Goal: Information Seeking & Learning: Learn about a topic

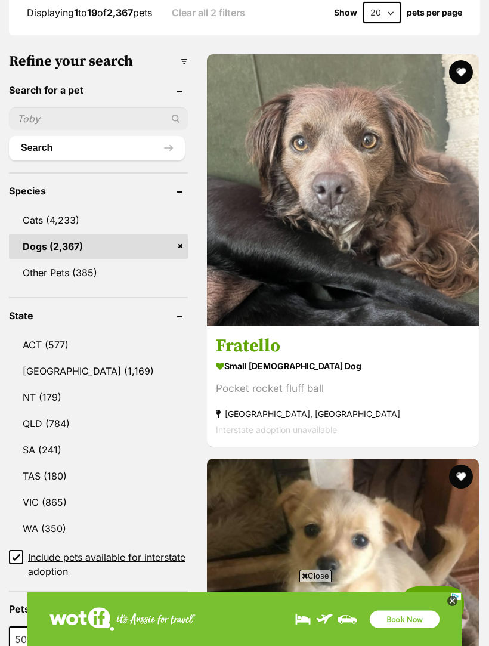
scroll to position [452, 0]
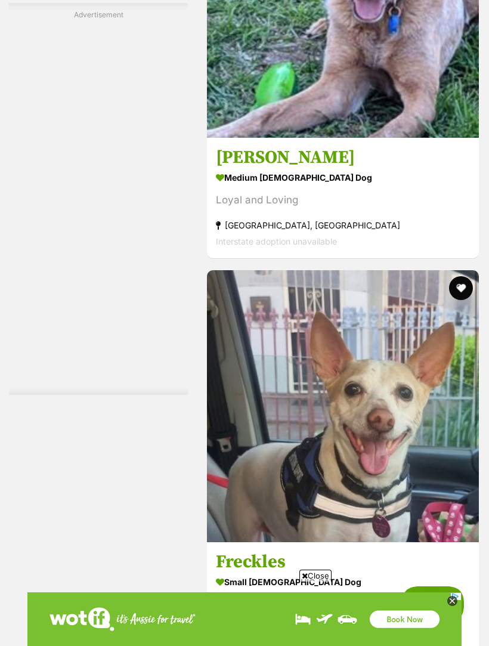
scroll to position [3591, 0]
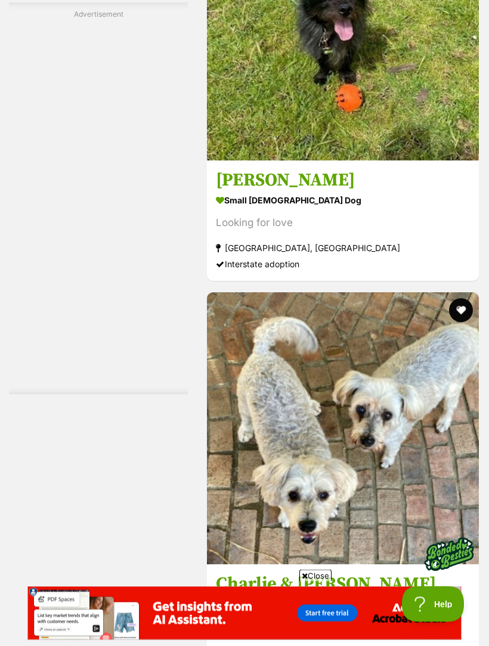
scroll to position [3658, 0]
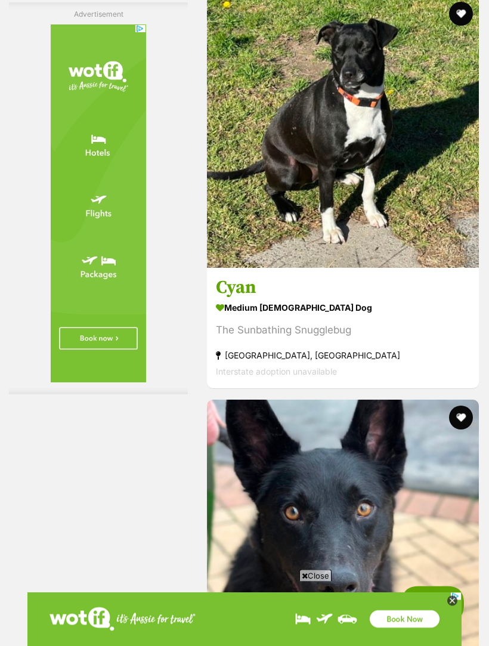
scroll to position [3712, 0]
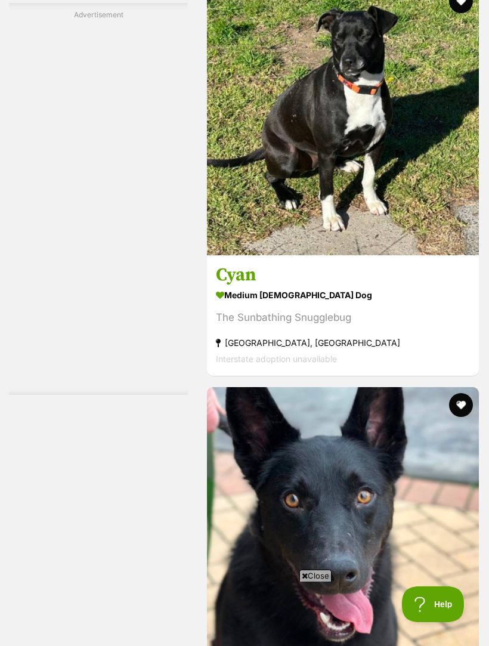
scroll to position [3744, 0]
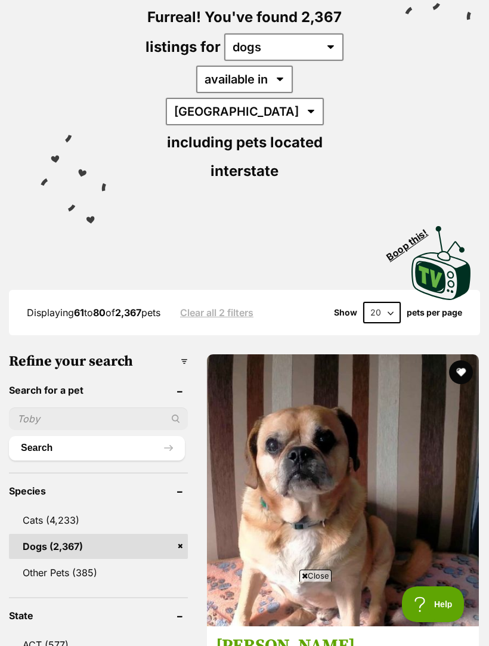
scroll to position [138, 0]
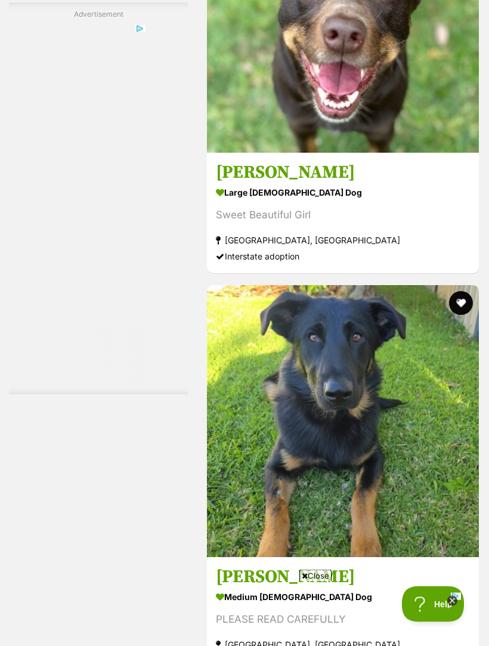
scroll to position [3570, 0]
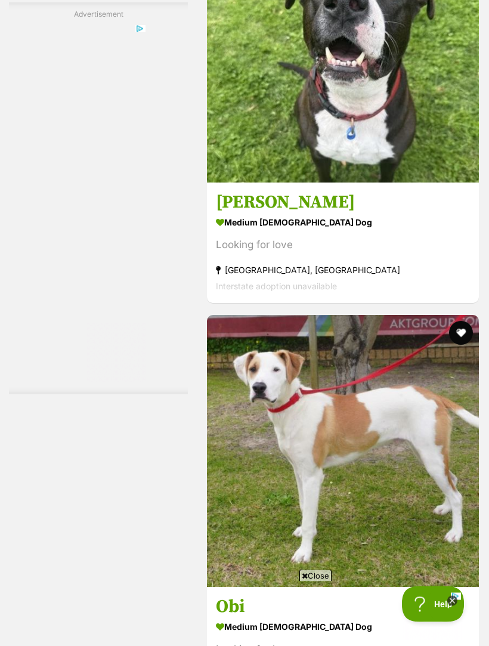
scroll to position [3540, 0]
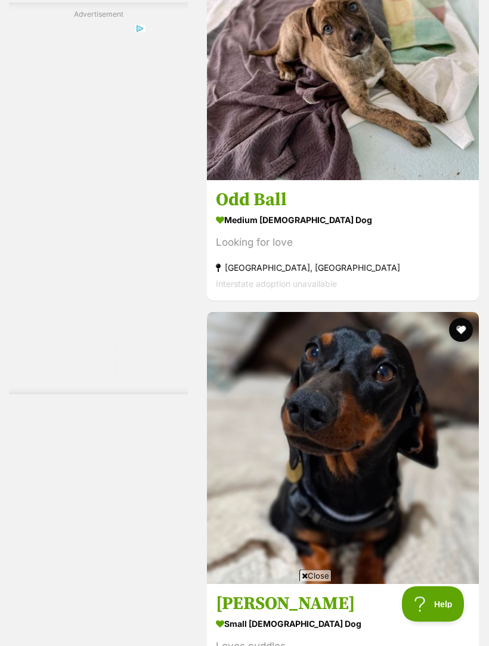
scroll to position [3697, 0]
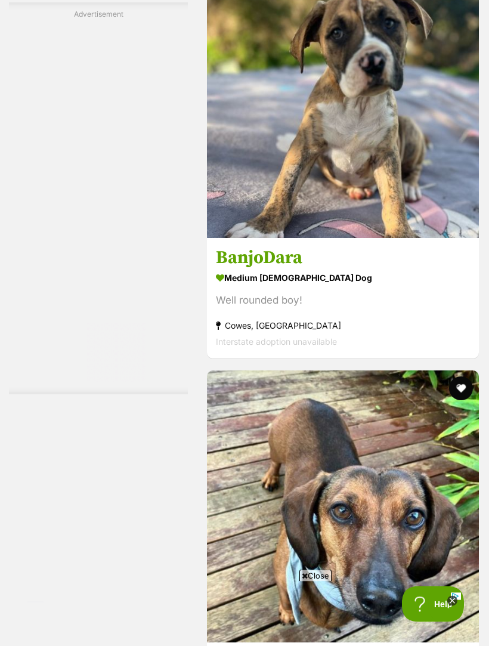
scroll to position [3484, 0]
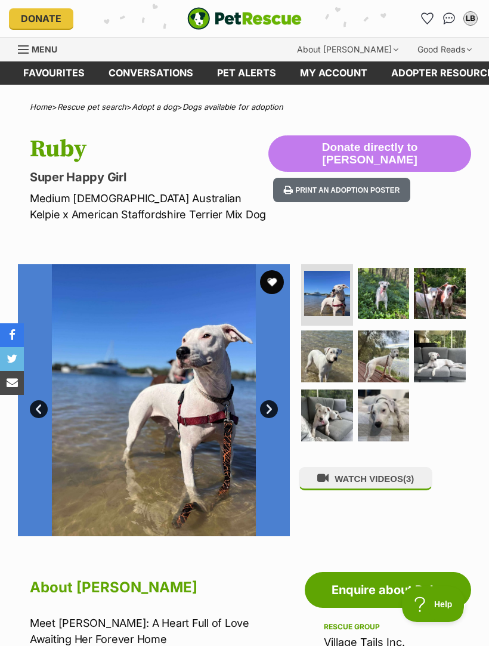
click at [413, 474] on span "(3)" at bounding box center [408, 479] width 11 height 10
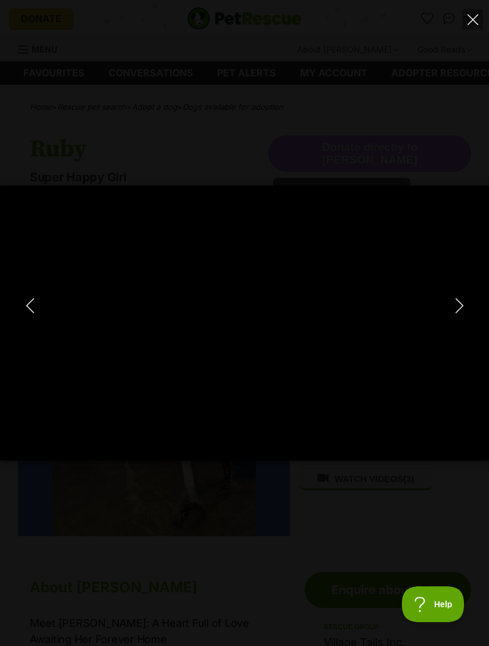
type input "100"
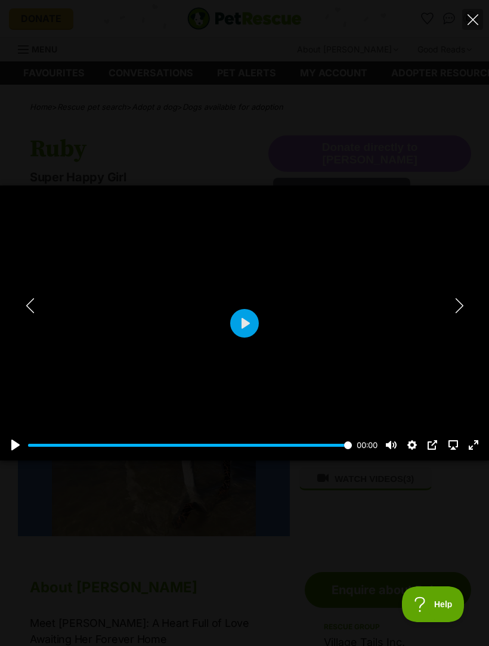
click at [469, 302] on button "Next" at bounding box center [459, 306] width 24 height 30
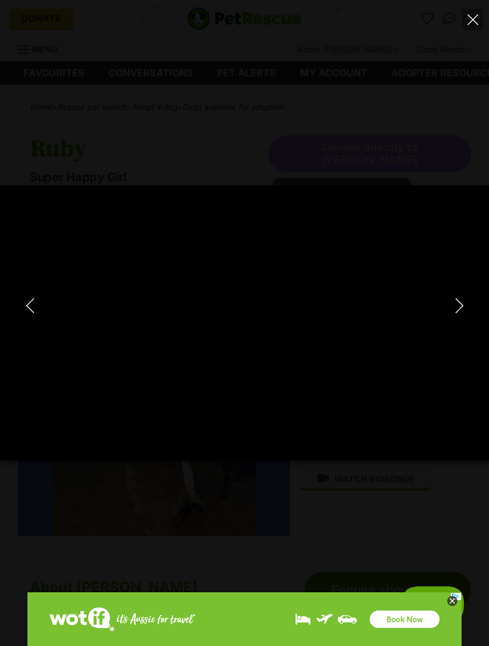
type input "100"
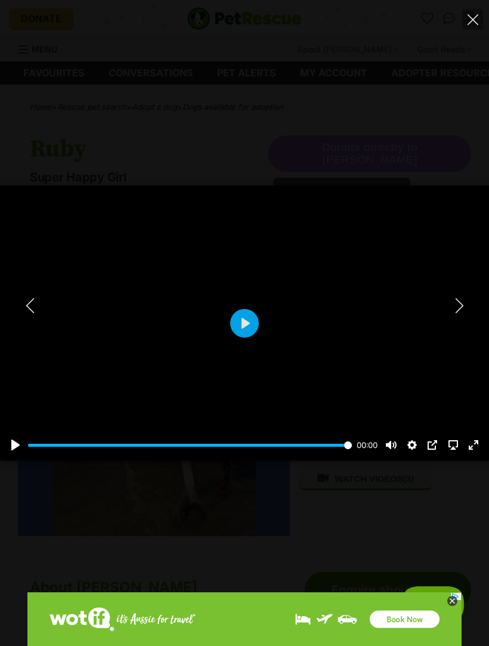
click at [475, 17] on icon "Close" at bounding box center [473, 19] width 11 height 11
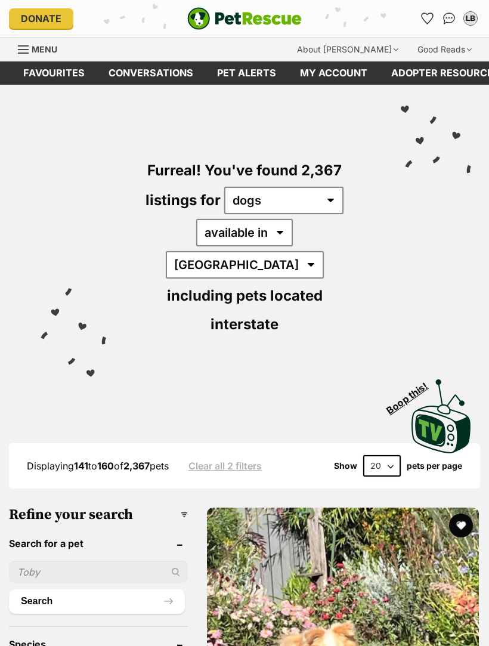
click at [254, 15] on img "PetRescue" at bounding box center [244, 18] width 115 height 23
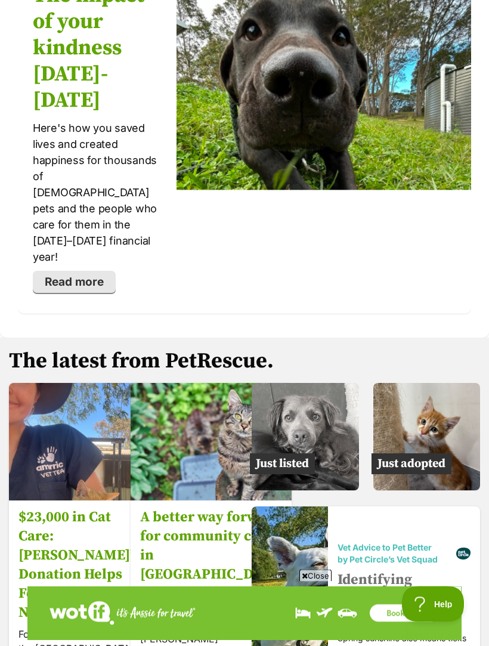
scroll to position [2486, 0]
click at [449, 383] on img at bounding box center [426, 436] width 107 height 107
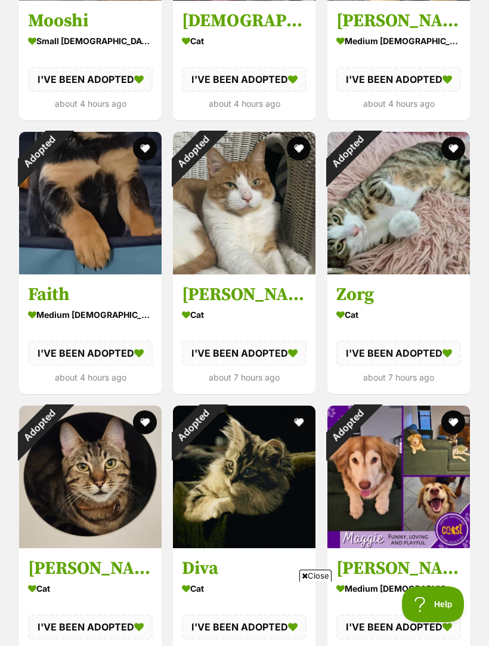
click at [59, 172] on div "Adopted" at bounding box center [39, 152] width 40 height 40
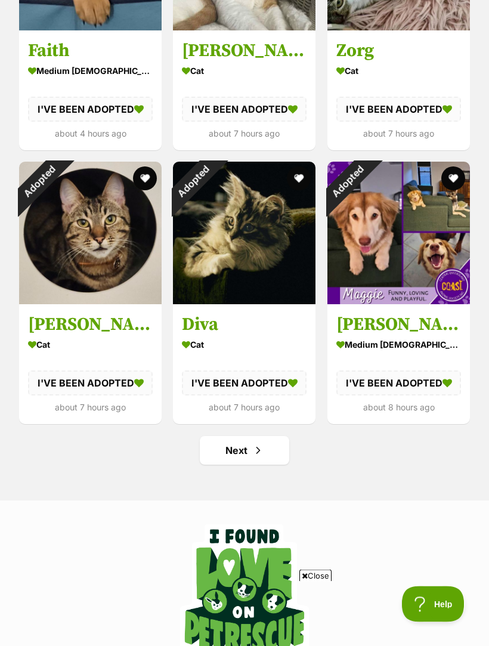
scroll to position [1346, 0]
click at [253, 445] on span "Next page" at bounding box center [258, 450] width 12 height 14
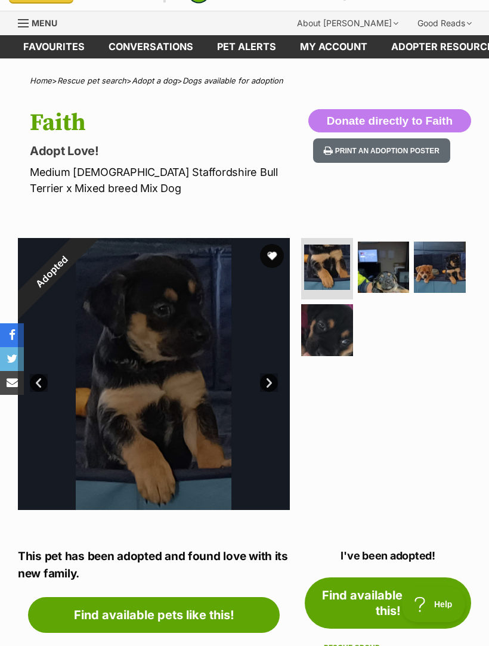
scroll to position [26, 0]
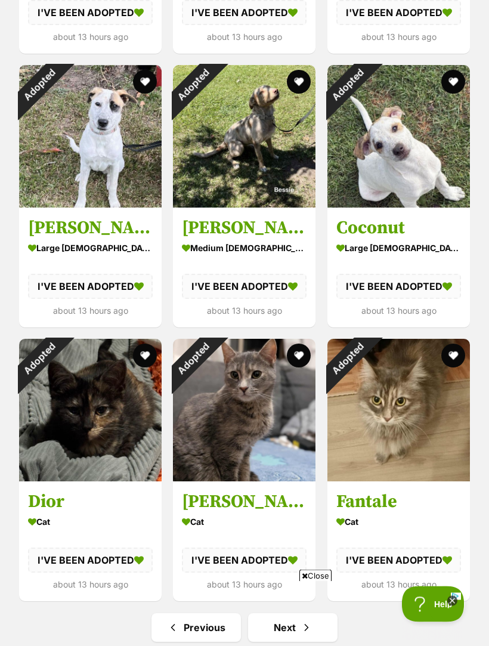
scroll to position [1175, 0]
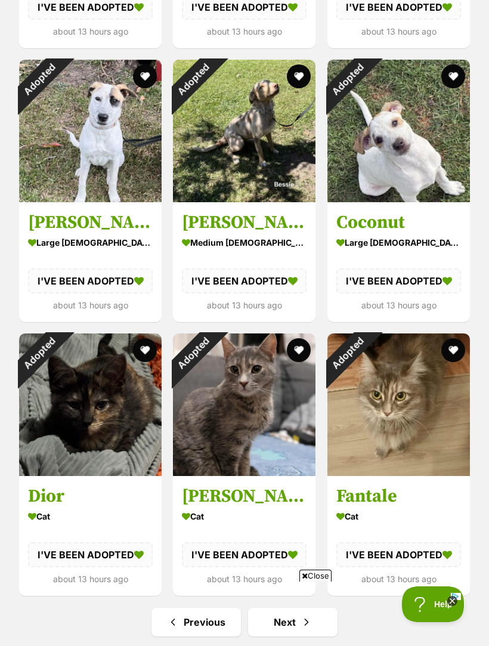
click at [301, 615] on span "Next page" at bounding box center [307, 622] width 12 height 14
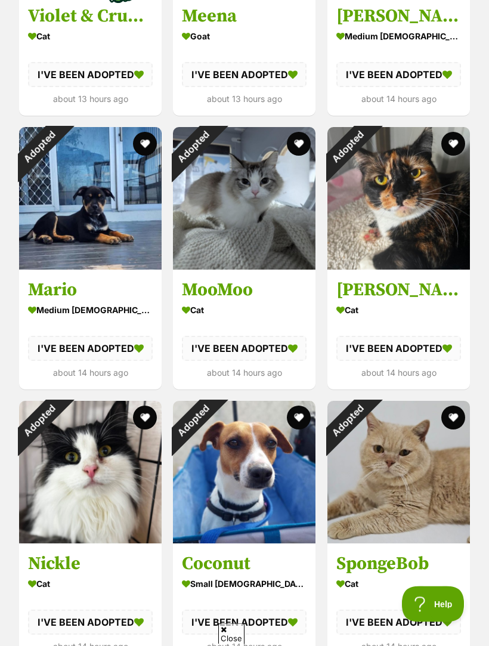
scroll to position [760, 0]
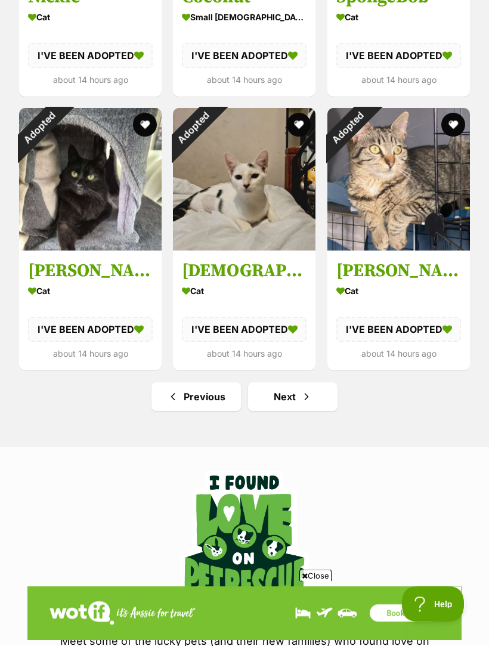
scroll to position [1400, 0]
click at [301, 391] on span "Next page" at bounding box center [307, 397] width 12 height 14
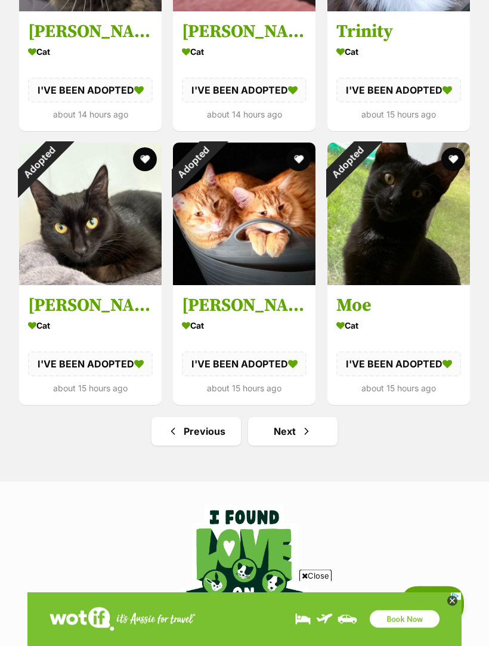
scroll to position [1365, 0]
click at [304, 427] on span "Next page" at bounding box center [307, 431] width 12 height 14
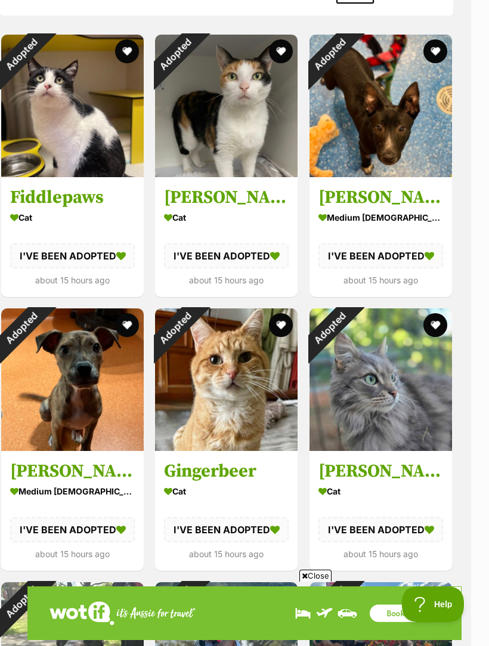
scroll to position [647, 18]
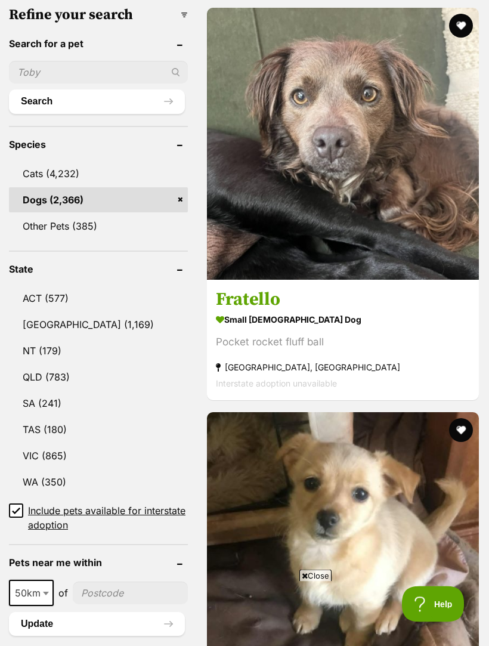
scroll to position [500, 0]
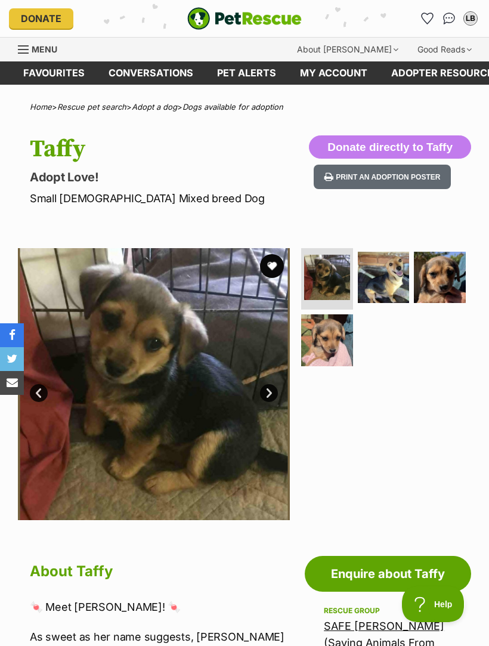
click at [397, 278] on img at bounding box center [384, 278] width 52 height 52
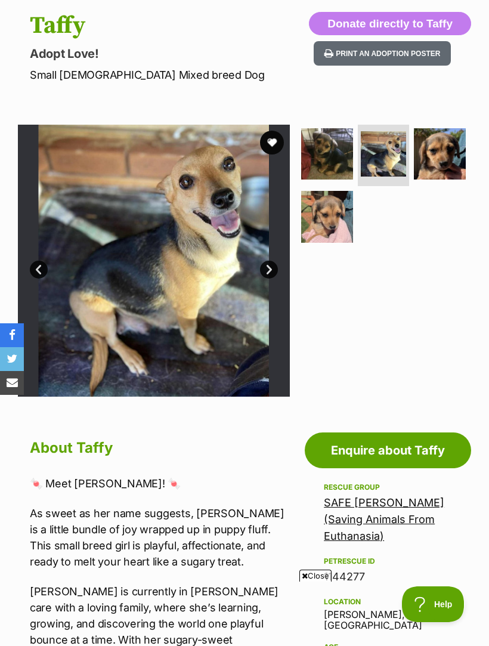
click at [273, 271] on link "Next" at bounding box center [269, 270] width 18 height 18
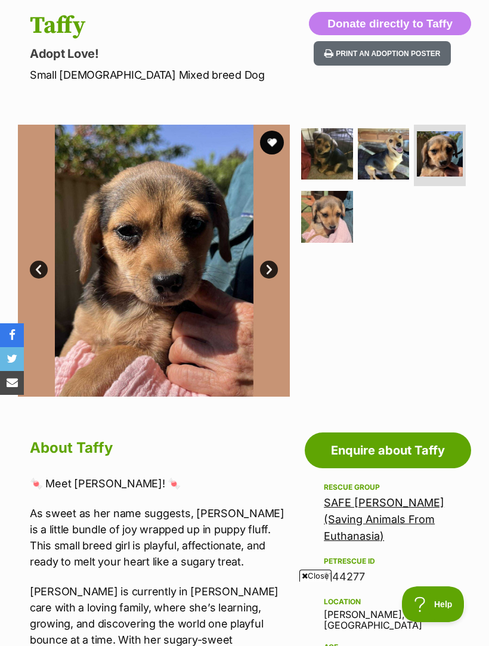
click at [276, 270] on link "Next" at bounding box center [269, 270] width 18 height 18
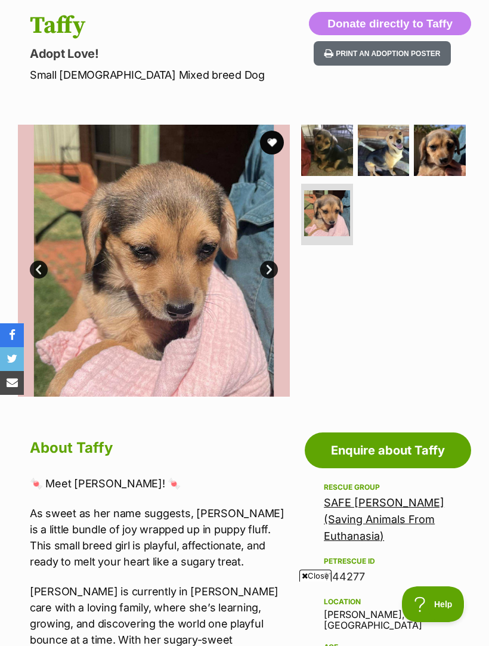
click at [276, 265] on link "Next" at bounding box center [269, 270] width 18 height 18
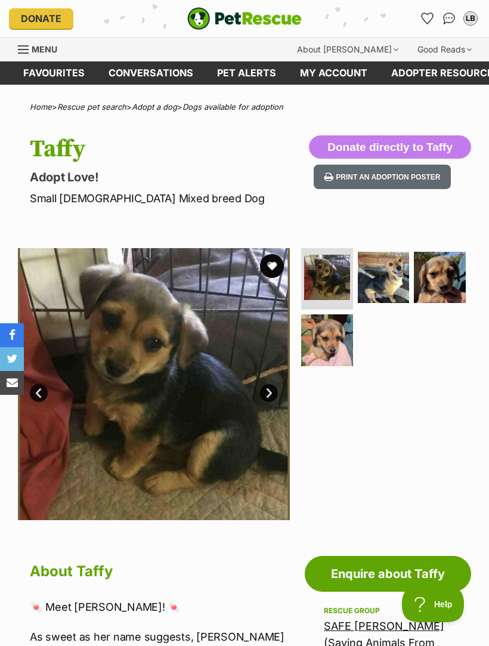
click at [393, 275] on img at bounding box center [384, 278] width 52 height 52
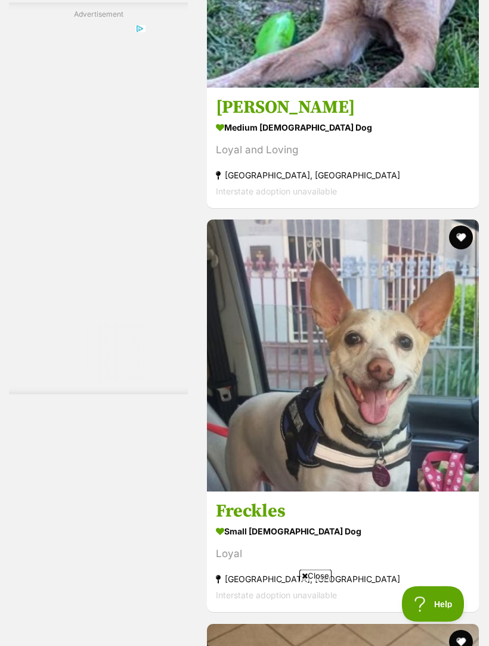
scroll to position [3731, 0]
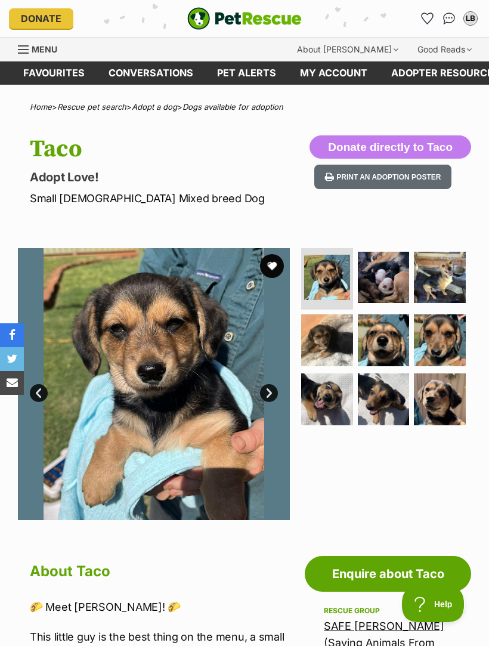
click at [393, 280] on img at bounding box center [384, 278] width 52 height 52
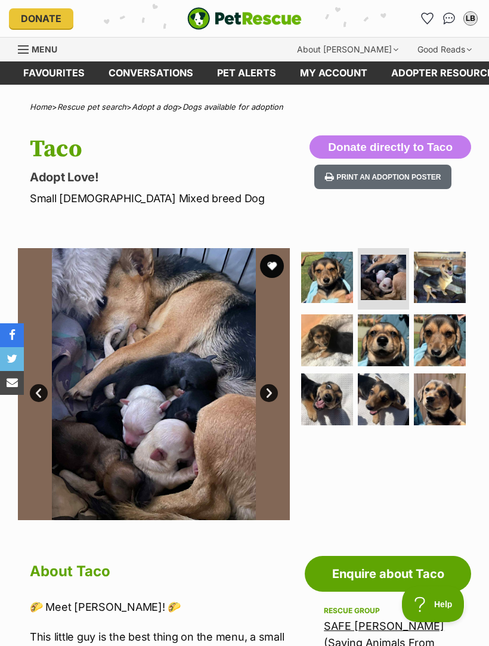
click at [459, 280] on img at bounding box center [440, 278] width 52 height 52
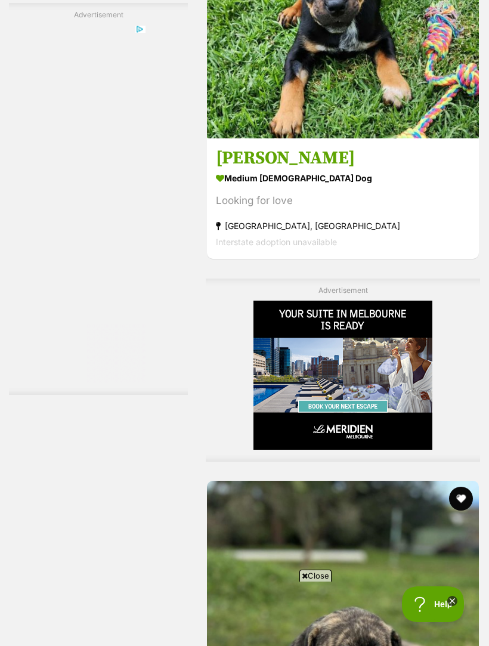
scroll to position [2661, 0]
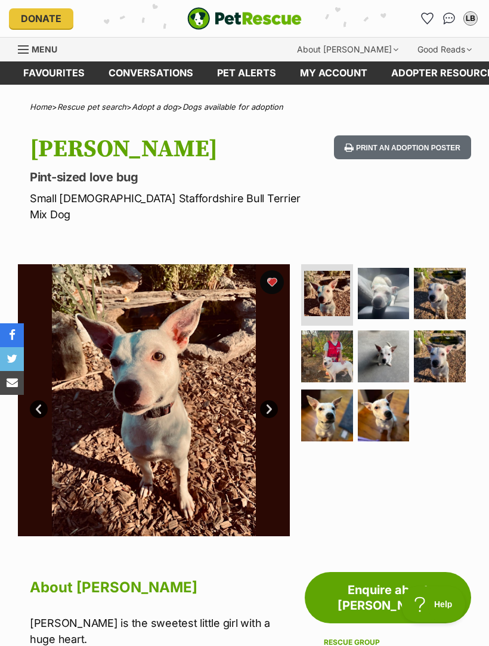
click at [393, 271] on img at bounding box center [384, 294] width 52 height 52
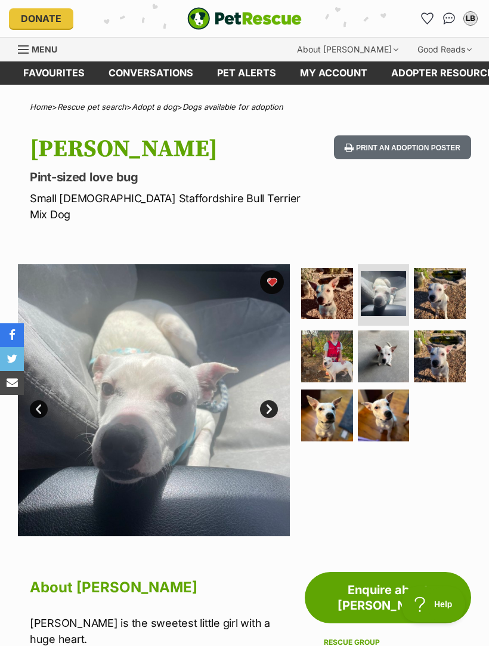
click at [451, 274] on img at bounding box center [440, 294] width 52 height 52
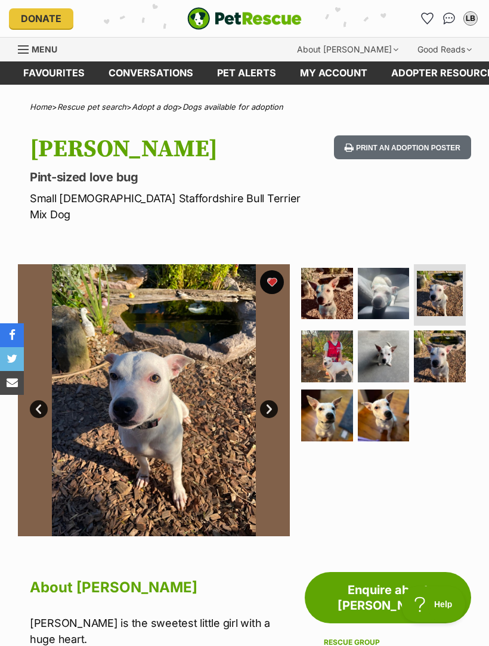
click at [334, 340] on img at bounding box center [327, 356] width 52 height 52
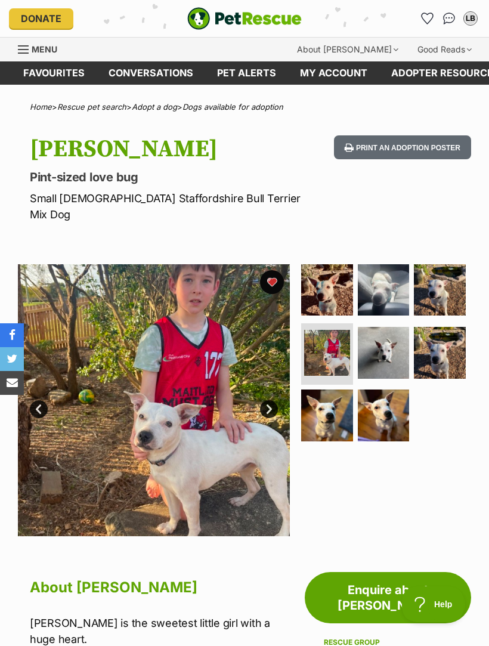
click at [389, 330] on img at bounding box center [384, 353] width 52 height 52
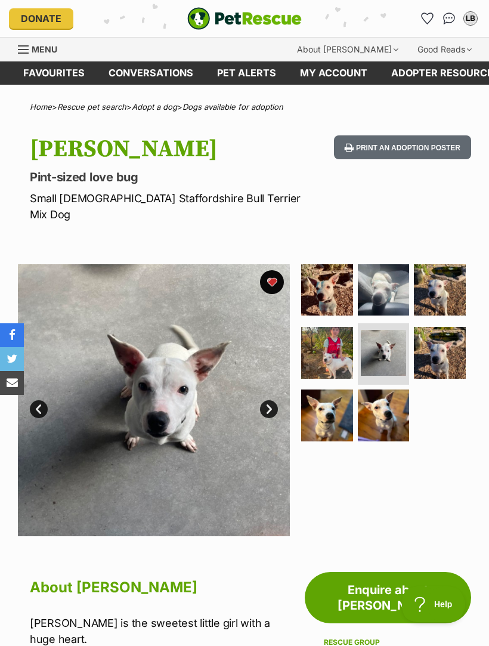
click at [450, 328] on img at bounding box center [440, 353] width 52 height 52
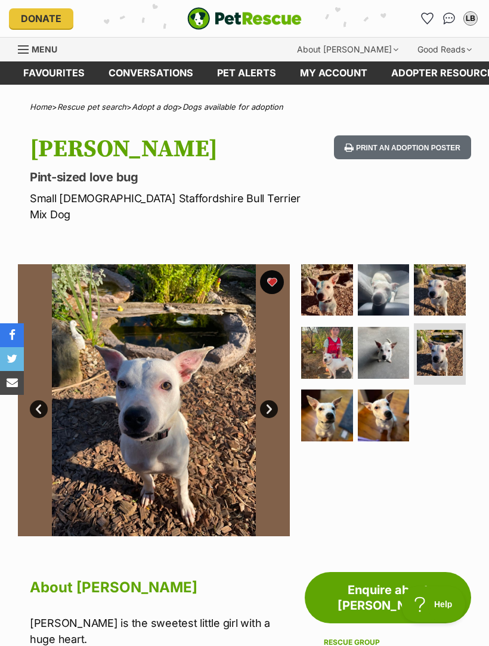
click at [329, 390] on img at bounding box center [327, 416] width 52 height 52
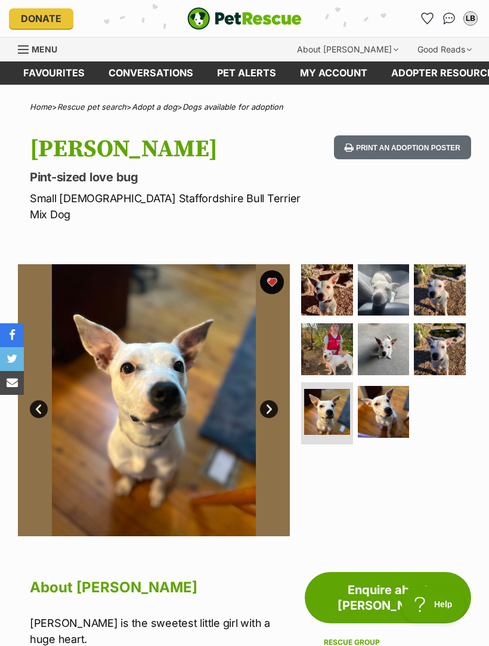
click at [396, 388] on img at bounding box center [384, 412] width 52 height 52
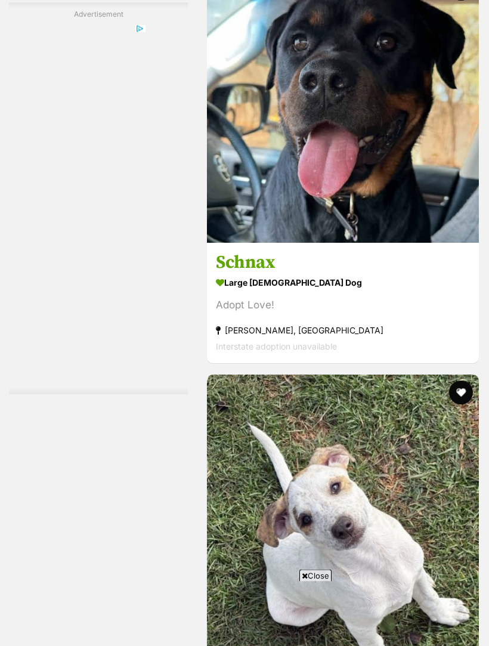
scroll to position [3246, 0]
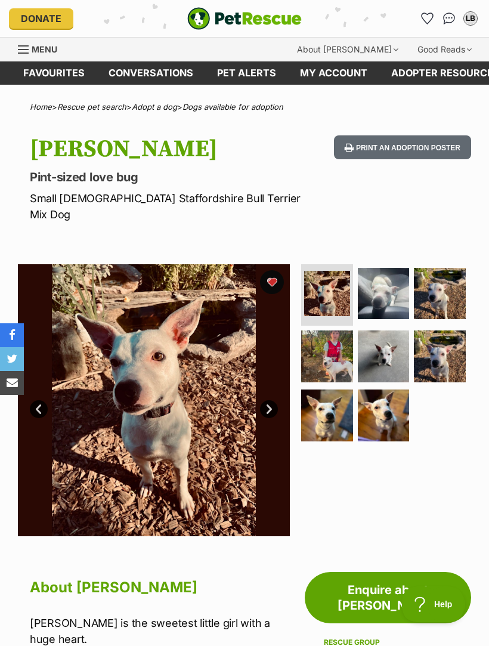
click at [388, 273] on img at bounding box center [384, 294] width 52 height 52
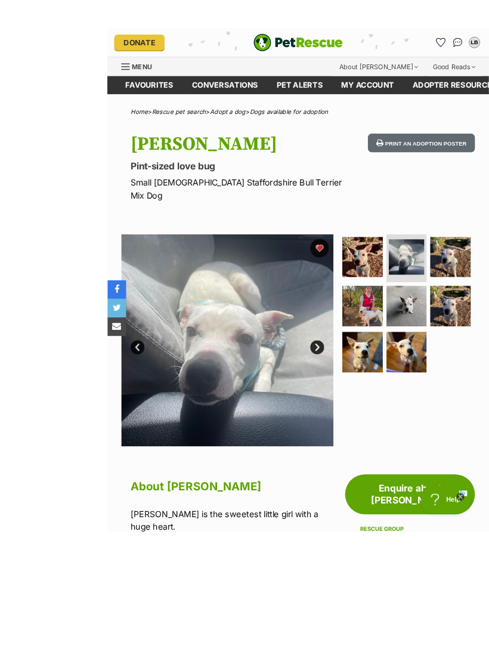
scroll to position [52, 0]
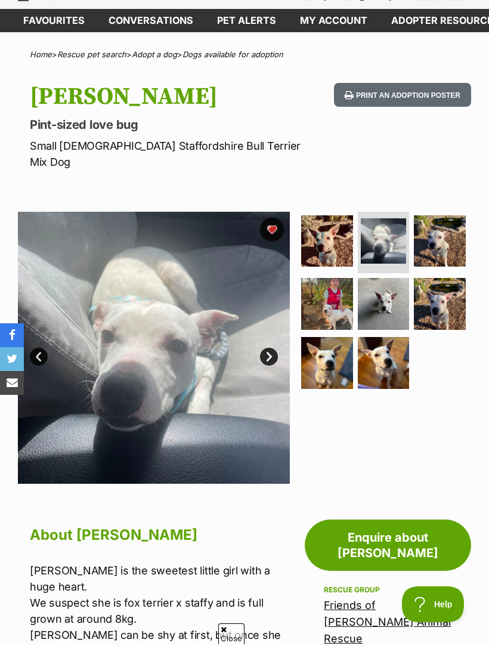
click at [336, 224] on img at bounding box center [327, 241] width 52 height 52
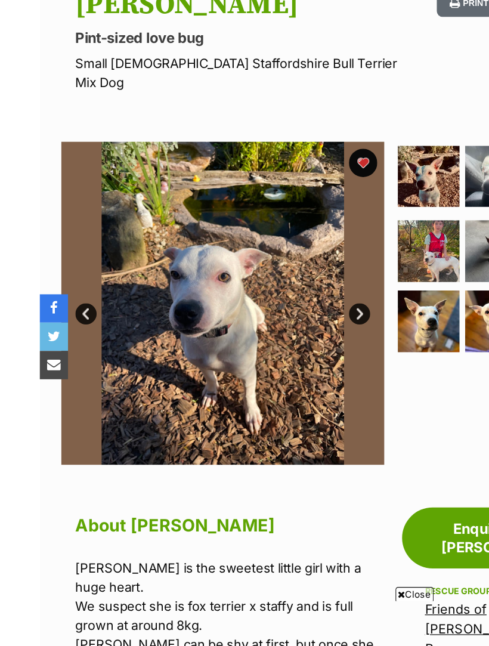
scroll to position [76, 0]
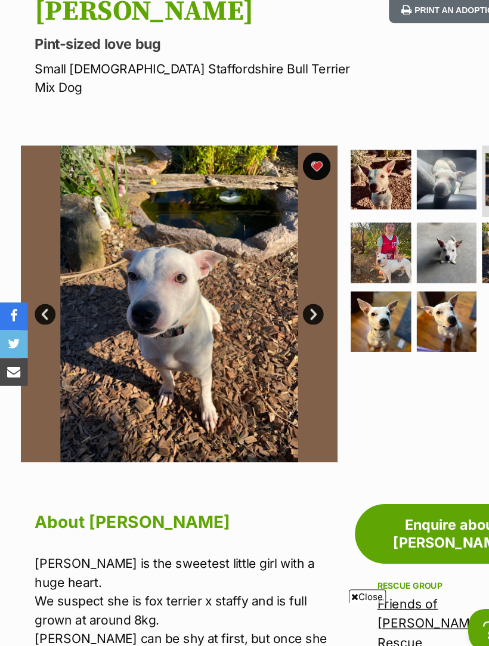
click at [273, 325] on link "Next" at bounding box center [269, 334] width 18 height 18
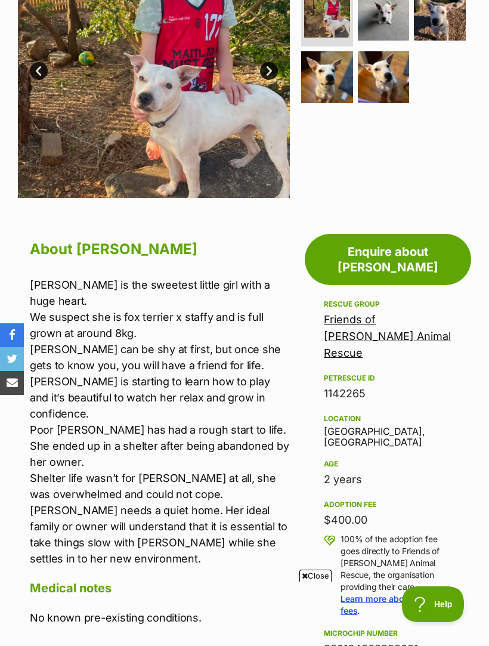
scroll to position [0, 0]
click at [379, 313] on link "Friends of [PERSON_NAME] Animal Rescue" at bounding box center [387, 336] width 127 height 46
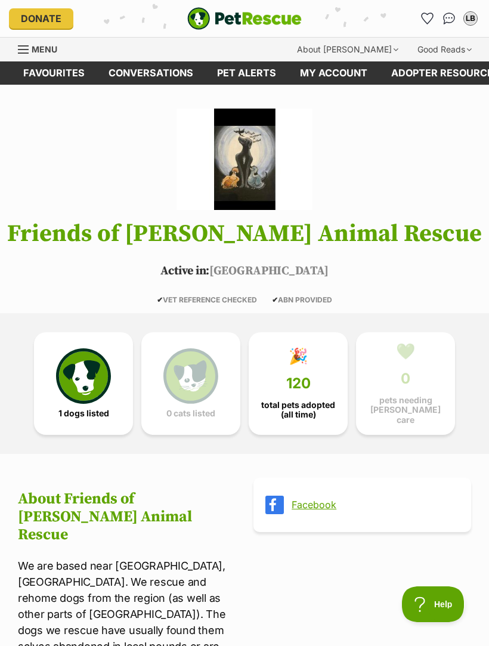
click at [310, 499] on link "Facebook" at bounding box center [373, 504] width 163 height 11
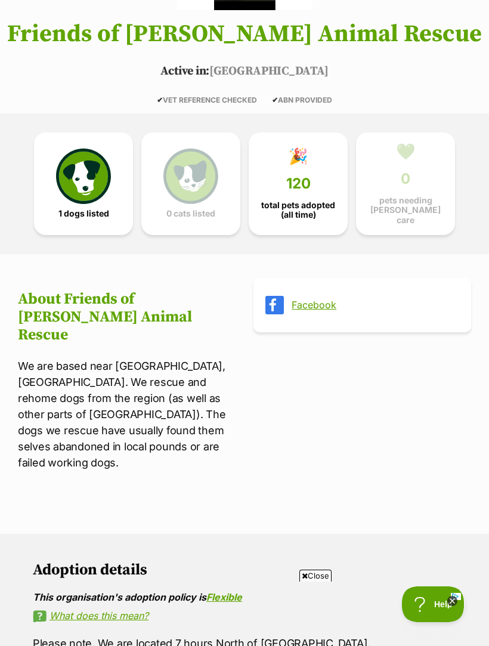
scroll to position [199, 0]
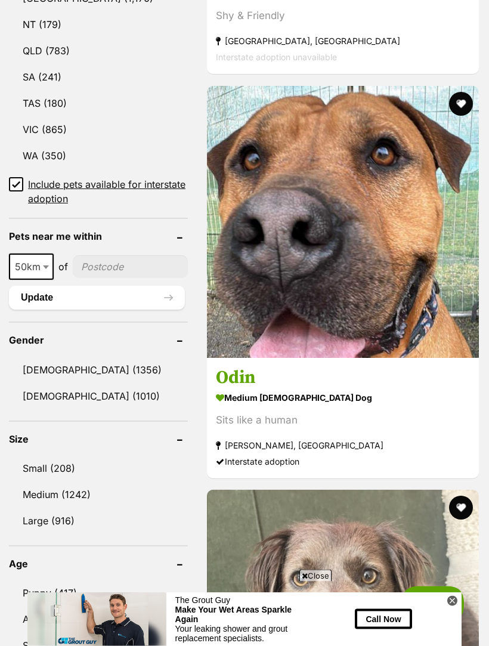
scroll to position [826, 0]
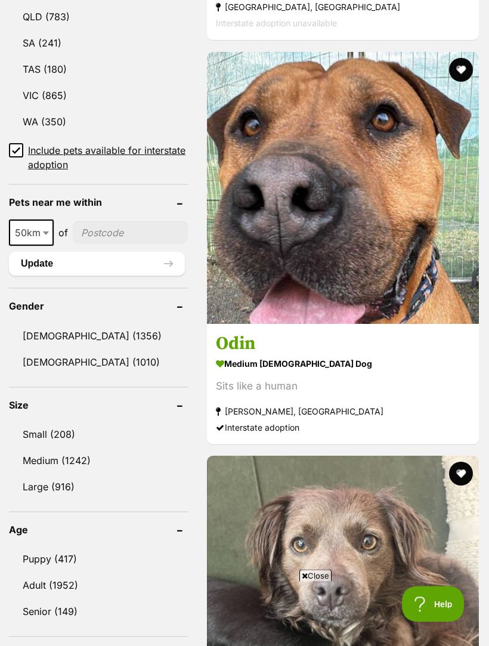
scroll to position [860, 0]
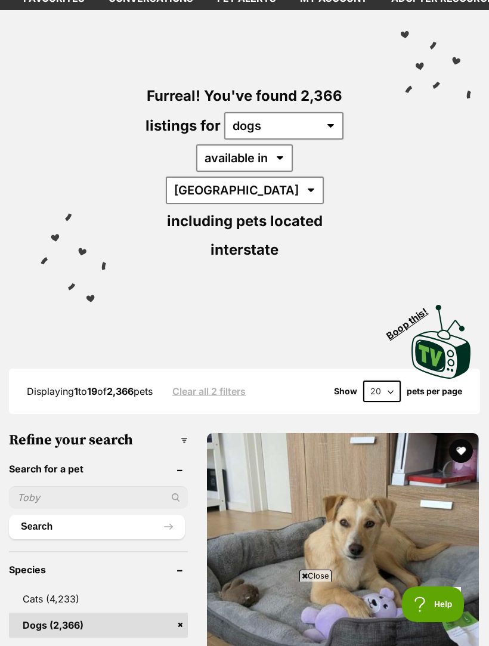
scroll to position [0, 0]
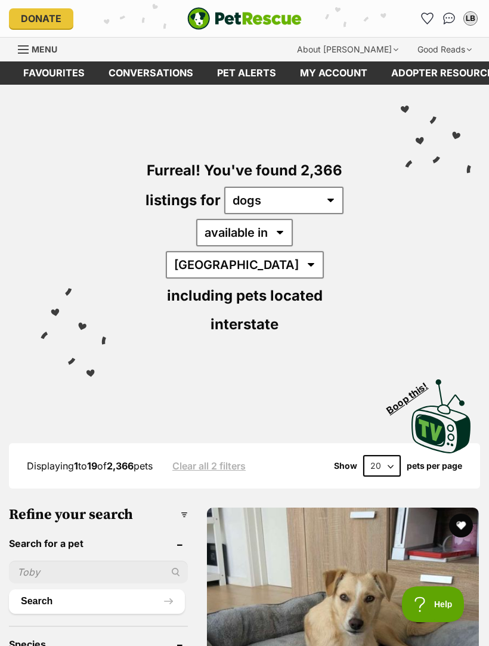
click at [248, 10] on img "PetRescue" at bounding box center [244, 18] width 115 height 23
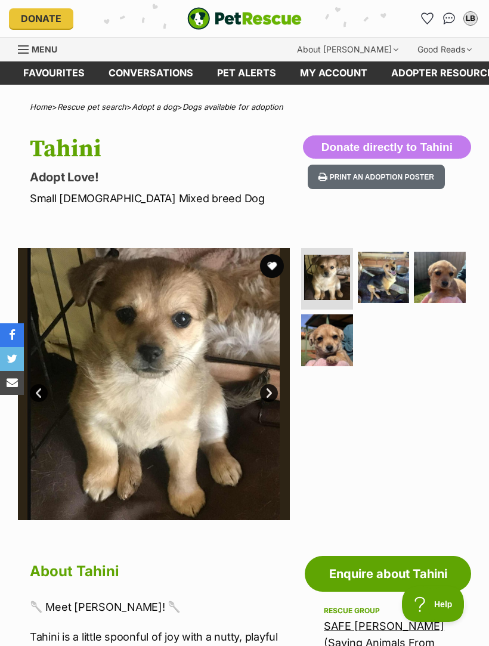
click at [334, 267] on img at bounding box center [327, 278] width 46 height 46
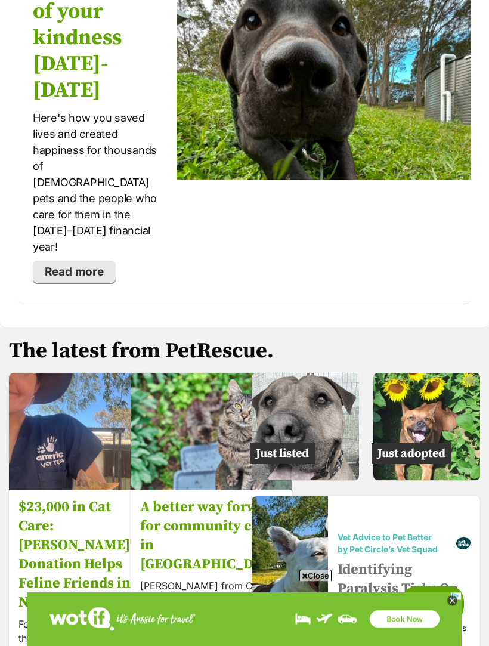
scroll to position [2496, 0]
click at [456, 380] on img at bounding box center [426, 426] width 107 height 107
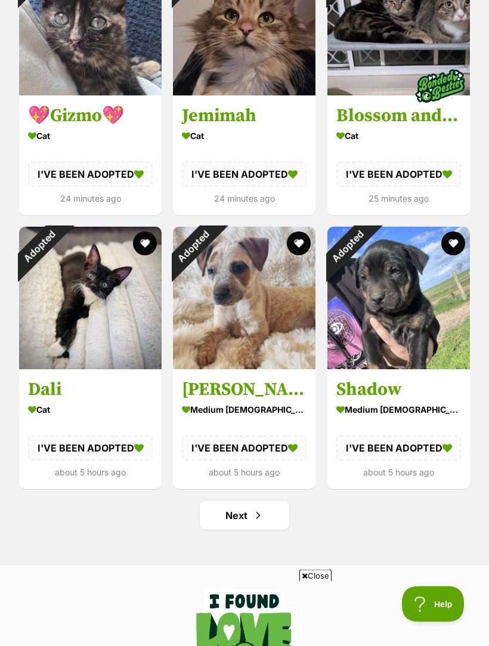
scroll to position [1281, 0]
click at [263, 516] on span "Next page" at bounding box center [258, 515] width 12 height 14
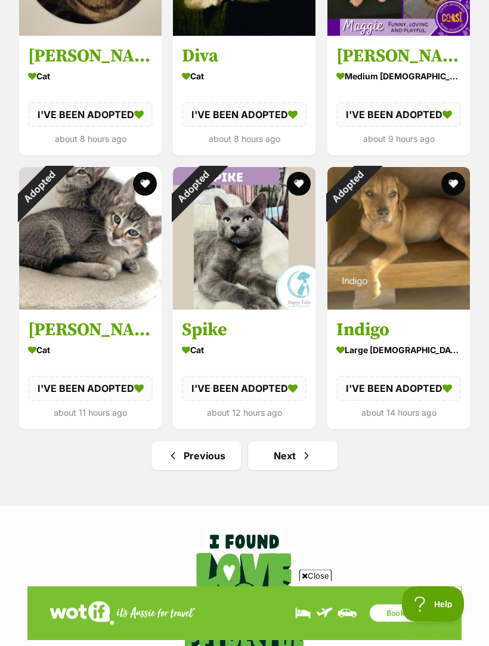
scroll to position [1341, 0]
click at [306, 444] on link "Next" at bounding box center [292, 455] width 89 height 29
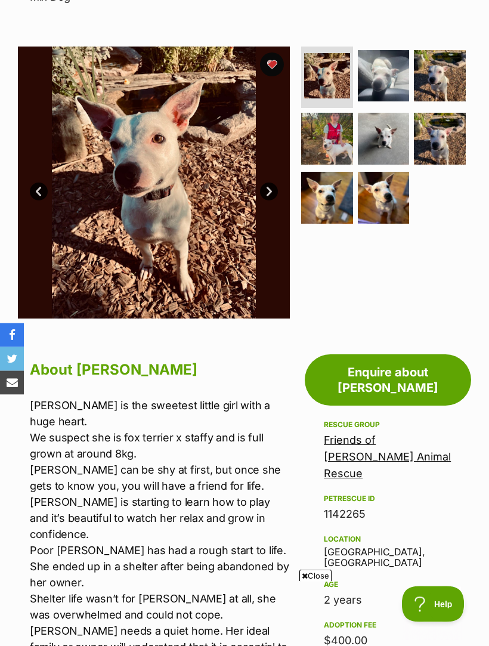
scroll to position [218, 0]
click at [388, 57] on img at bounding box center [384, 76] width 52 height 52
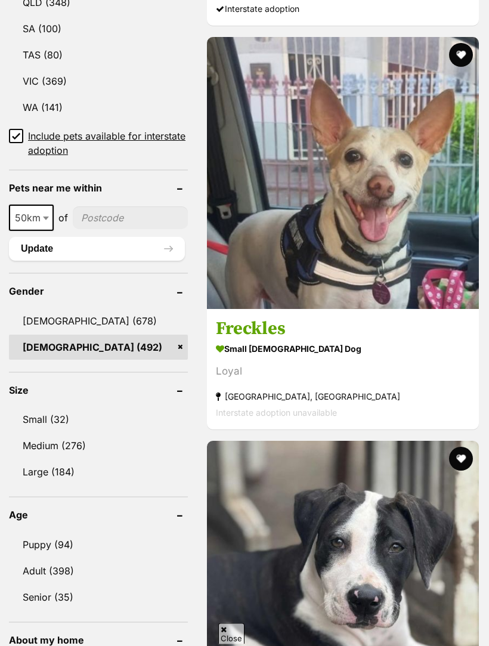
scroll to position [907, 0]
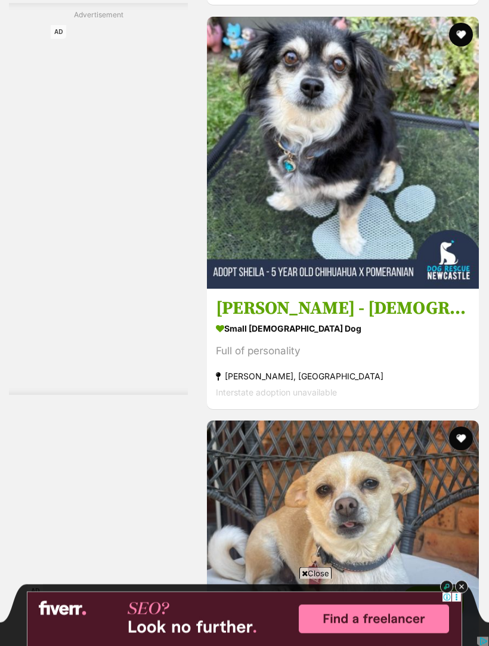
scroll to position [3468, 0]
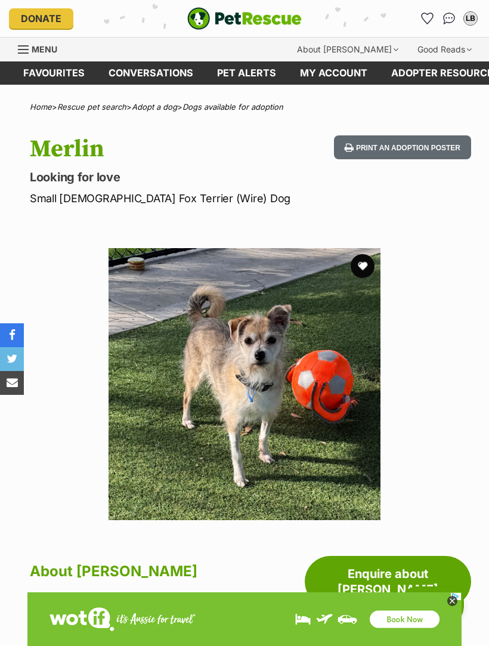
click at [327, 409] on img at bounding box center [245, 384] width 272 height 272
click at [308, 408] on img at bounding box center [245, 384] width 272 height 272
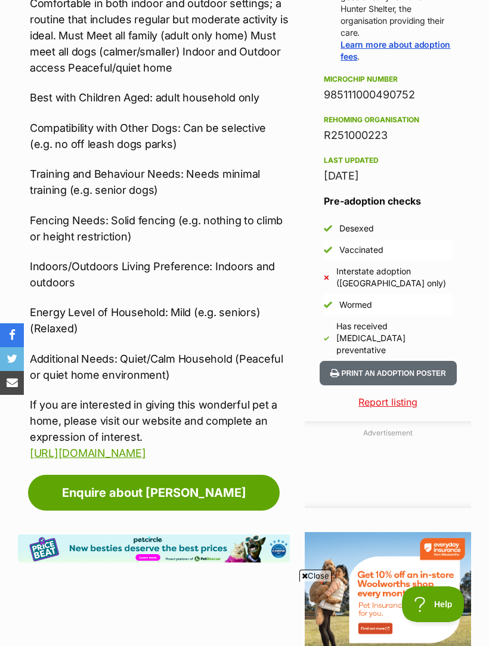
scroll to position [848, 0]
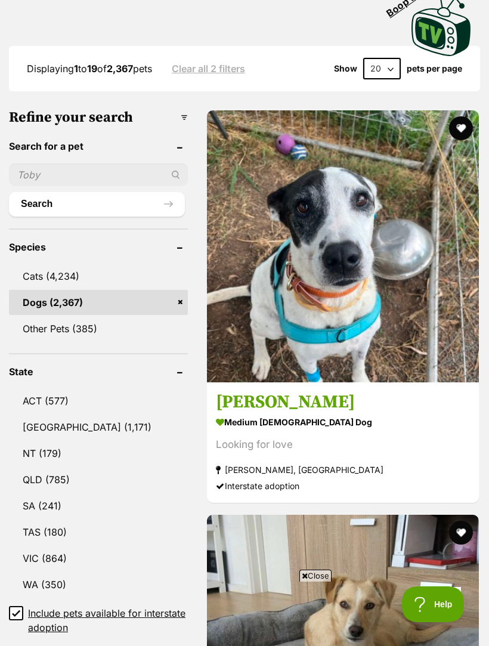
click at [263, 391] on h3 "[PERSON_NAME]" at bounding box center [343, 402] width 254 height 23
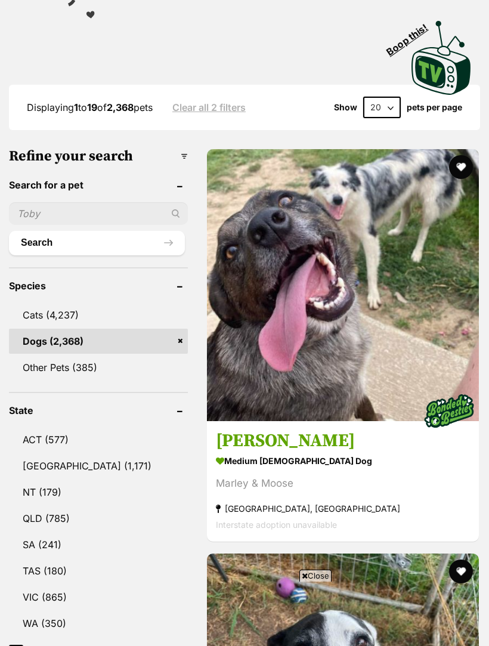
click at [265, 453] on section "medium female Dog Marley & Moose Yarra Junction, VIC Interstate adoption unavai…" at bounding box center [343, 493] width 254 height 81
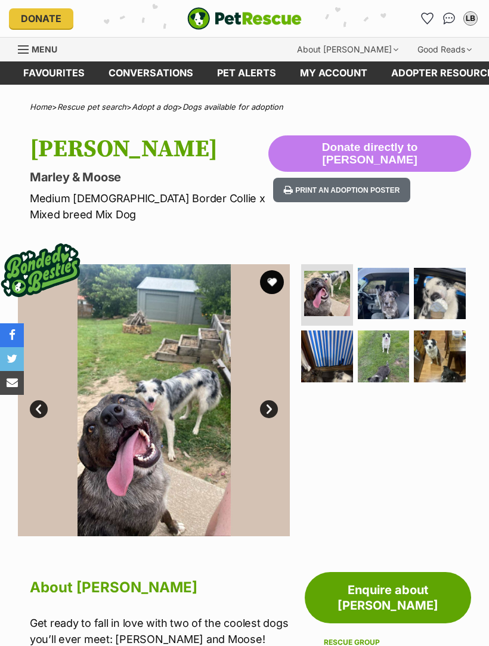
click at [390, 271] on img at bounding box center [384, 294] width 52 height 52
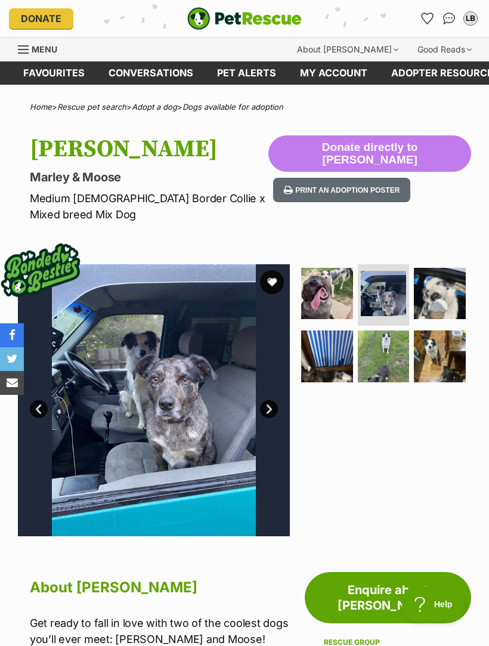
click at [452, 273] on img at bounding box center [440, 294] width 52 height 52
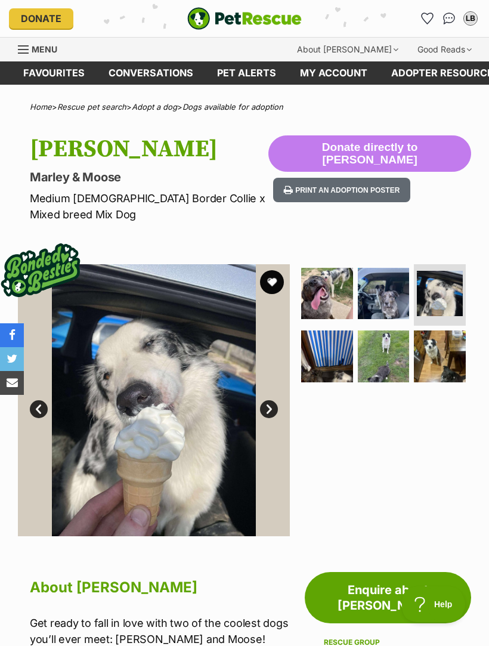
click at [328, 347] on img at bounding box center [327, 356] width 52 height 52
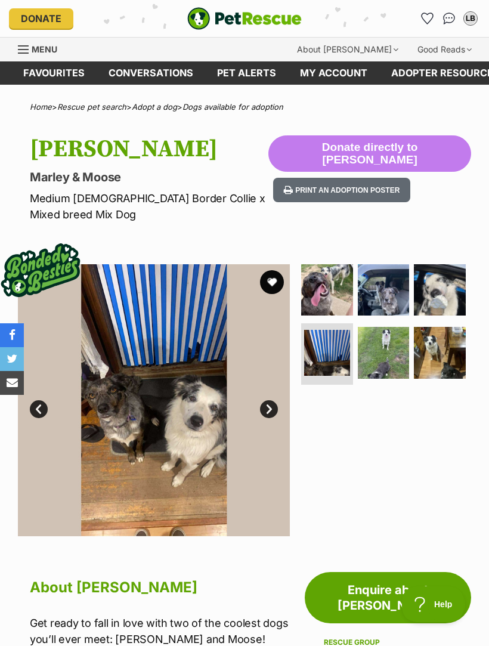
click at [387, 331] on img at bounding box center [384, 353] width 52 height 52
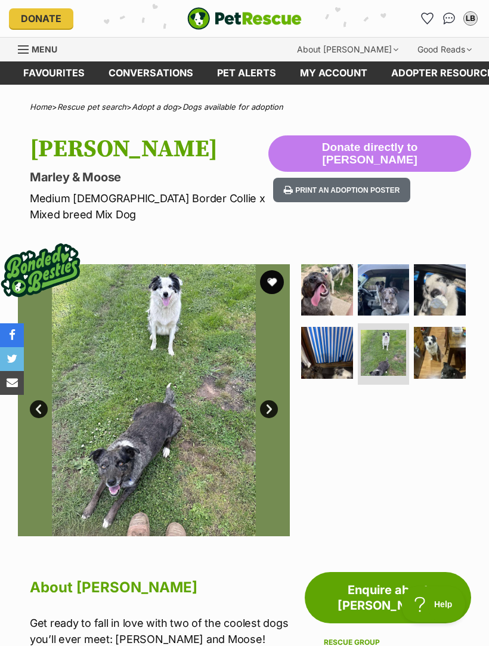
click at [451, 332] on img at bounding box center [440, 353] width 52 height 52
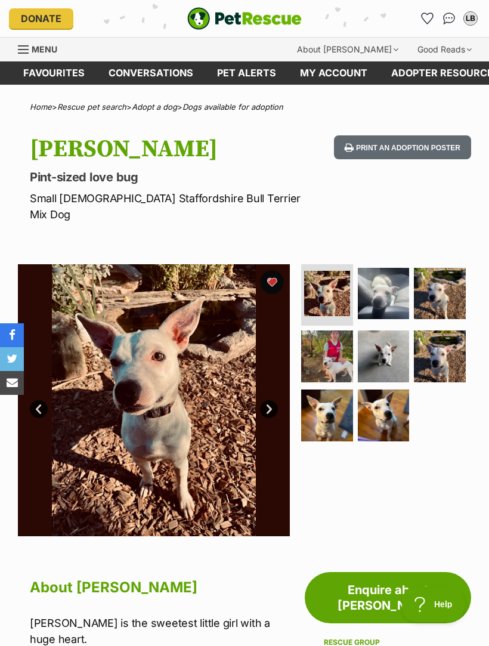
click at [391, 274] on img at bounding box center [384, 294] width 52 height 52
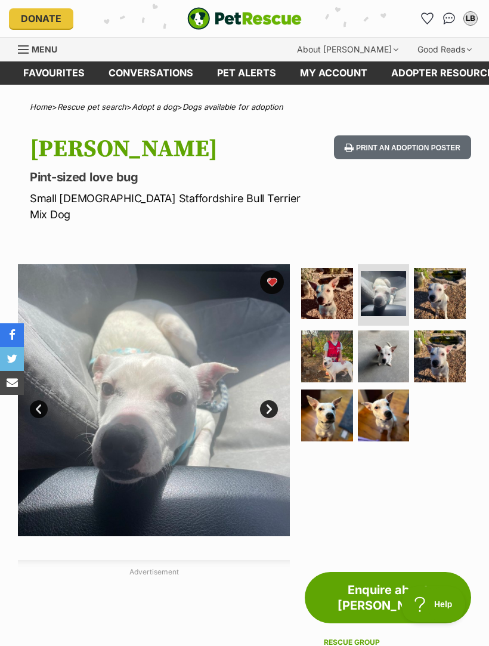
click at [453, 273] on img at bounding box center [440, 294] width 52 height 52
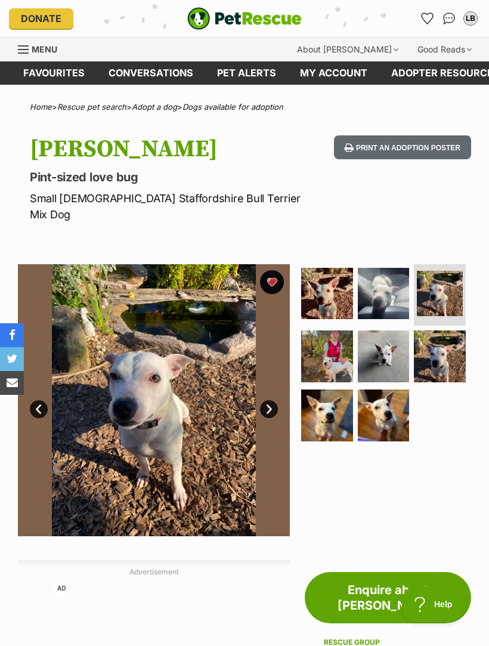
click at [332, 342] on img at bounding box center [327, 356] width 52 height 52
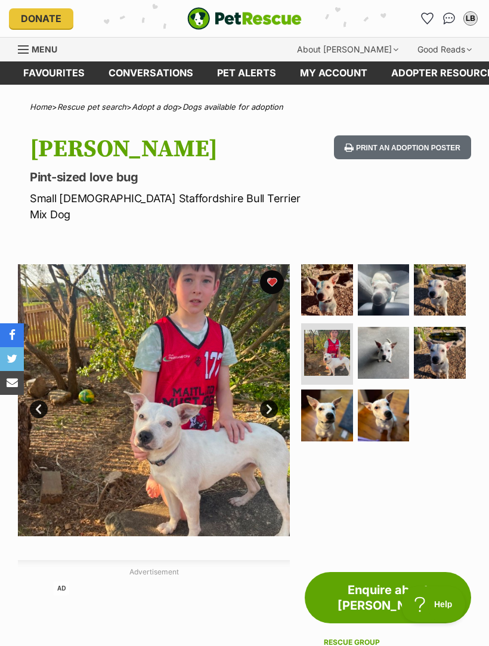
click at [392, 335] on img at bounding box center [384, 353] width 52 height 52
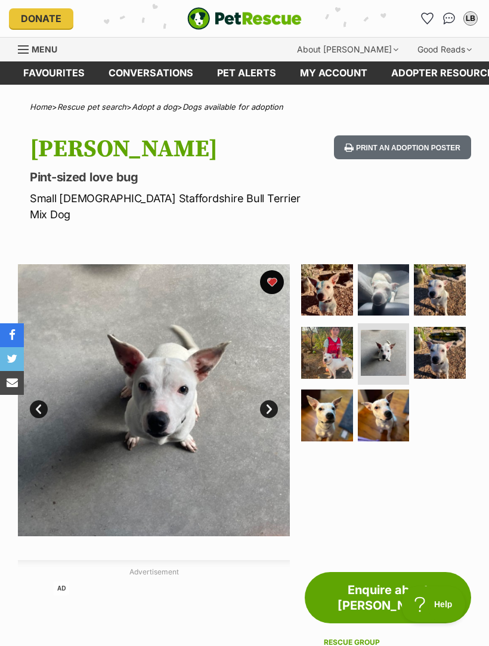
click at [453, 330] on img at bounding box center [440, 353] width 52 height 52
